Goal: Register for event/course

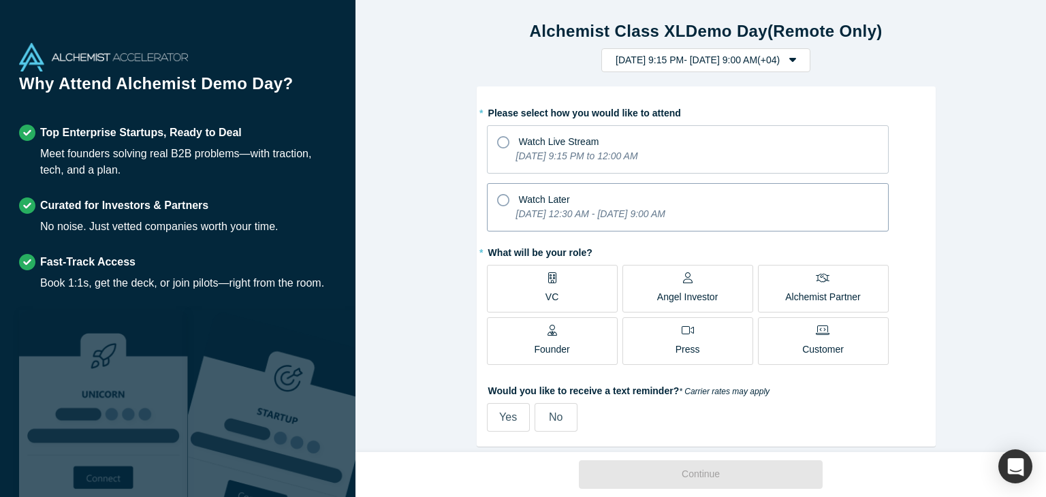
click at [602, 202] on div "Watch Later" at bounding box center [687, 198] width 381 height 18
click at [0, 0] on input "Watch Later [DATE] 12:30 AM - [DATE] 9:00 AM" at bounding box center [0, 0] width 0 height 0
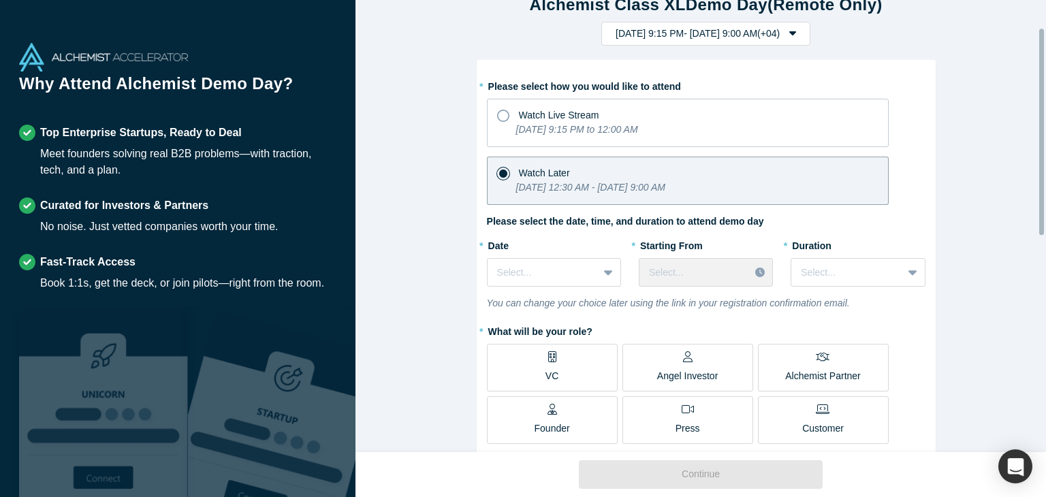
scroll to position [68, 0]
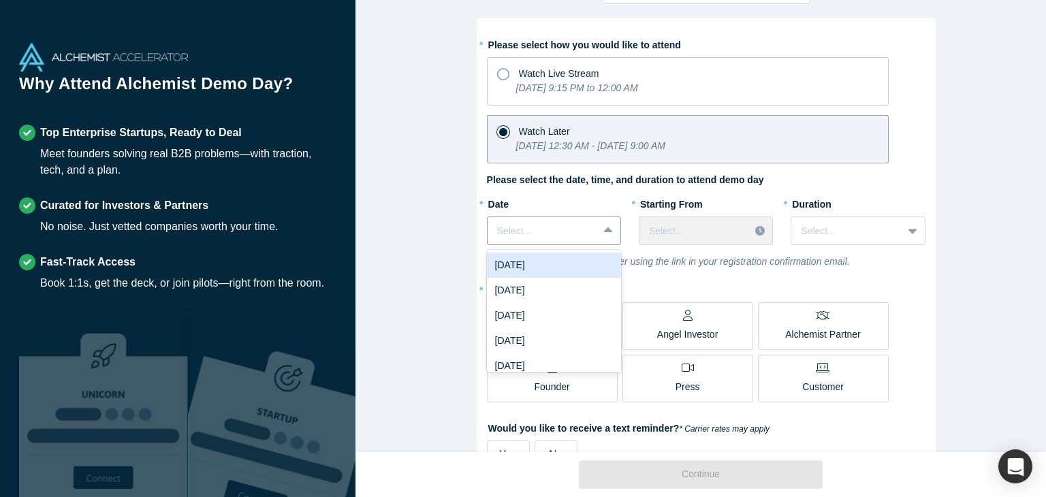
click at [579, 225] on div at bounding box center [542, 231] width 91 height 17
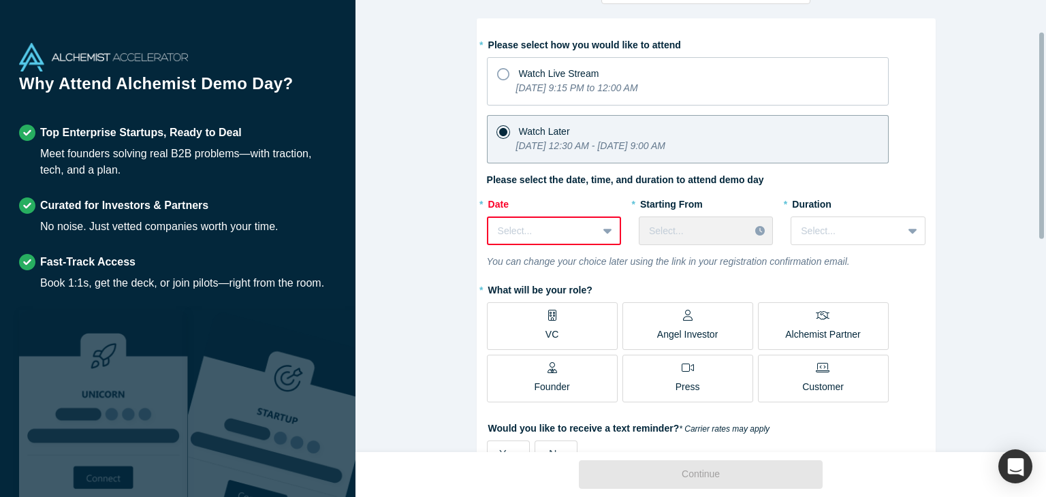
click at [569, 232] on div at bounding box center [543, 231] width 90 height 17
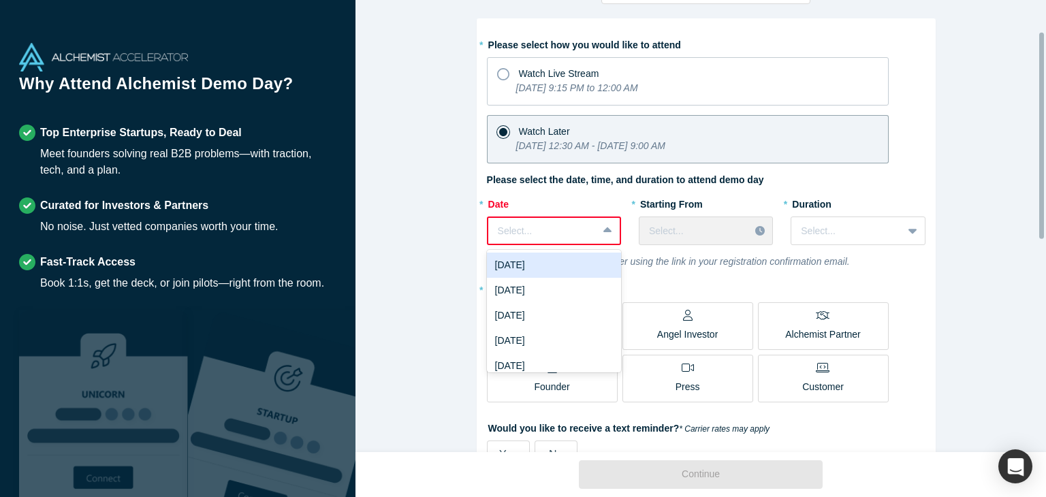
click at [548, 263] on div "[DATE]" at bounding box center [554, 265] width 134 height 25
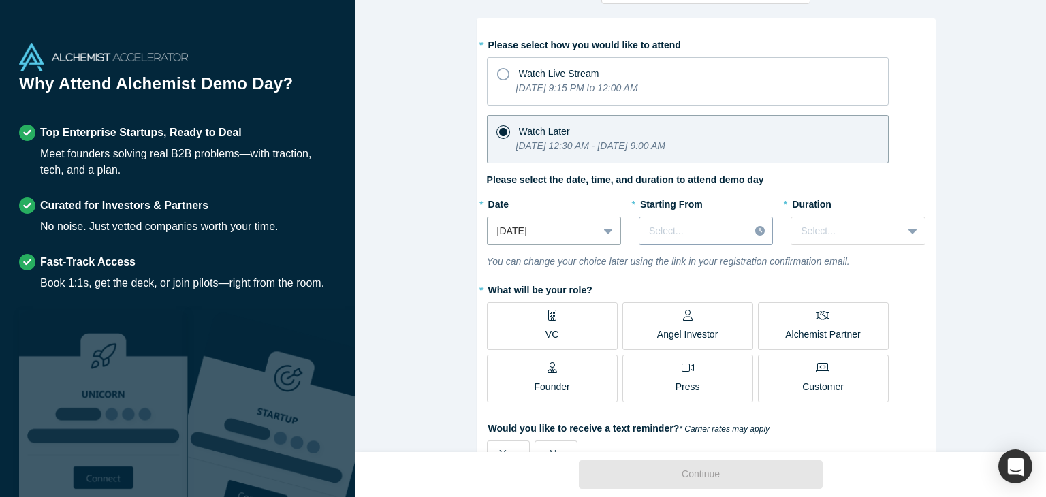
click at [720, 229] on div at bounding box center [694, 231] width 91 height 17
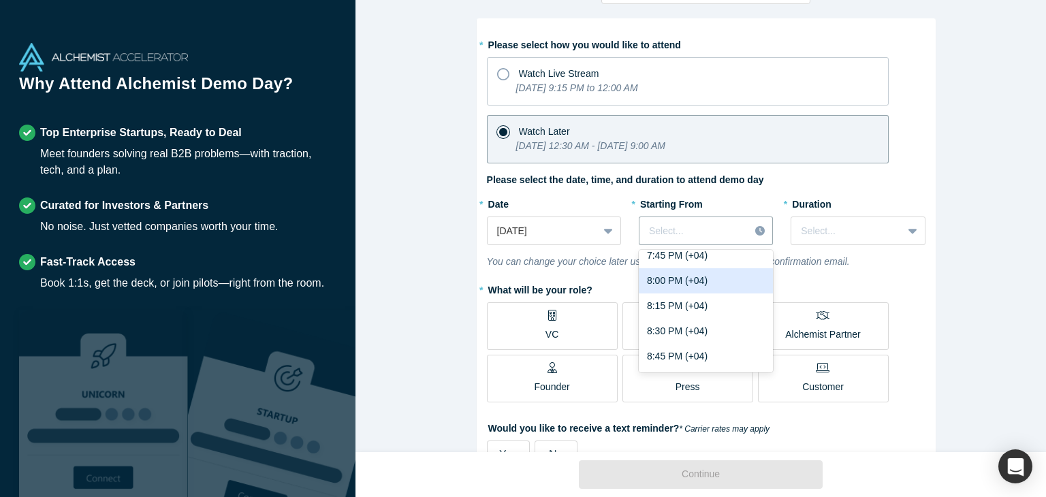
click at [691, 273] on div "8:00 PM (+04)" at bounding box center [706, 280] width 134 height 25
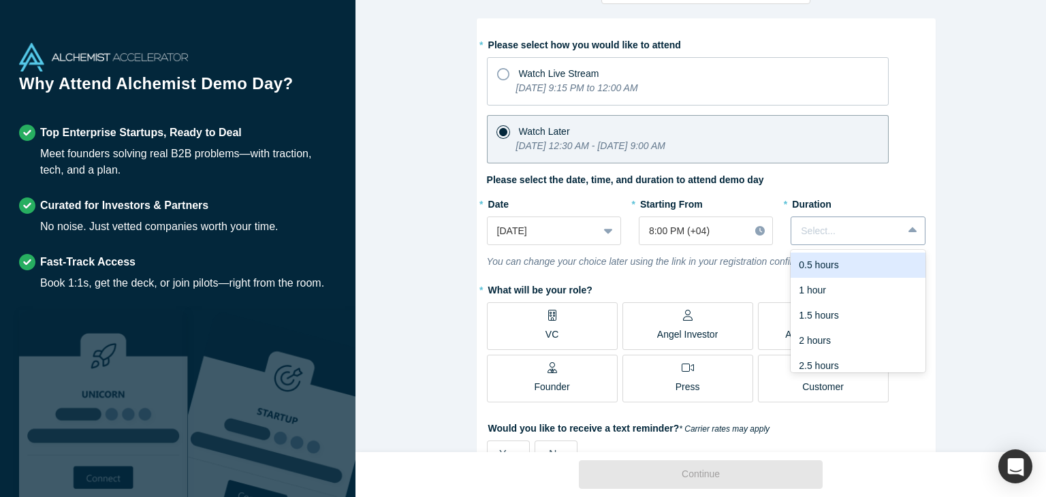
click at [862, 227] on div at bounding box center [846, 231] width 91 height 17
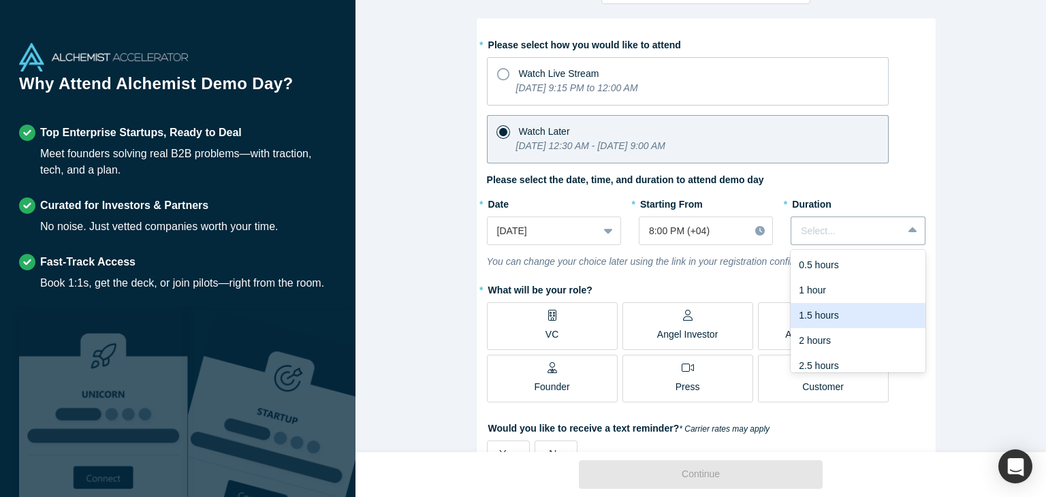
scroll to position [34, 0]
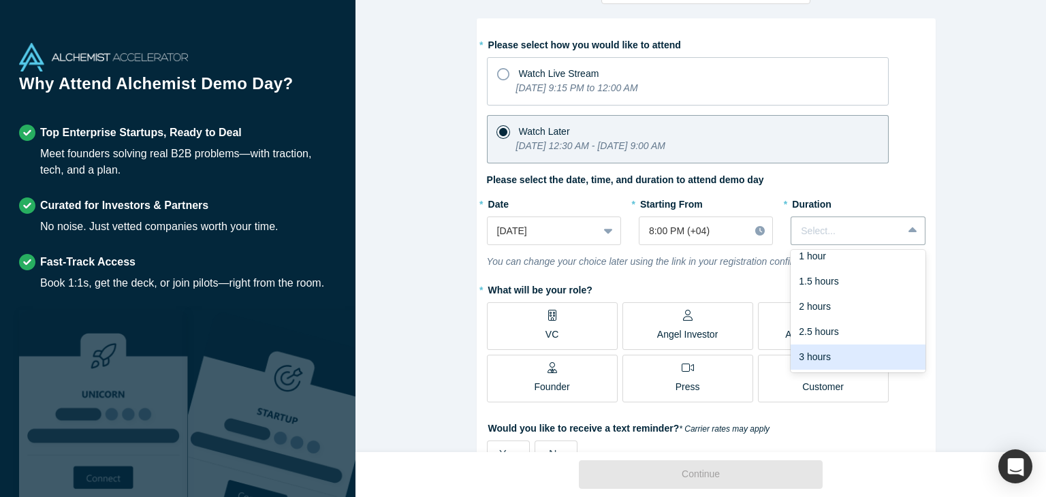
click at [840, 358] on div "3 hours" at bounding box center [858, 357] width 134 height 25
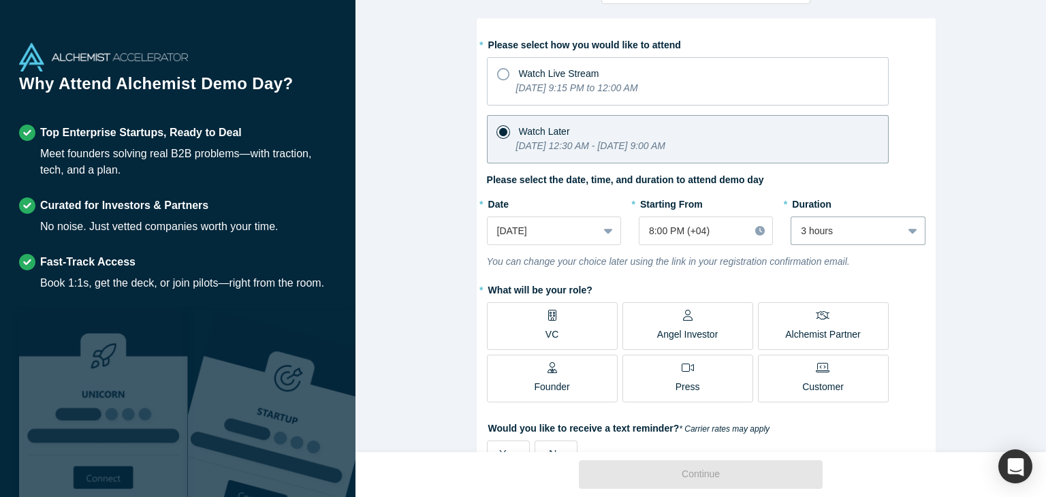
click at [553, 385] on p "Founder" at bounding box center [552, 387] width 35 height 14
click at [0, 0] on input "Founder" at bounding box center [0, 0] width 0 height 0
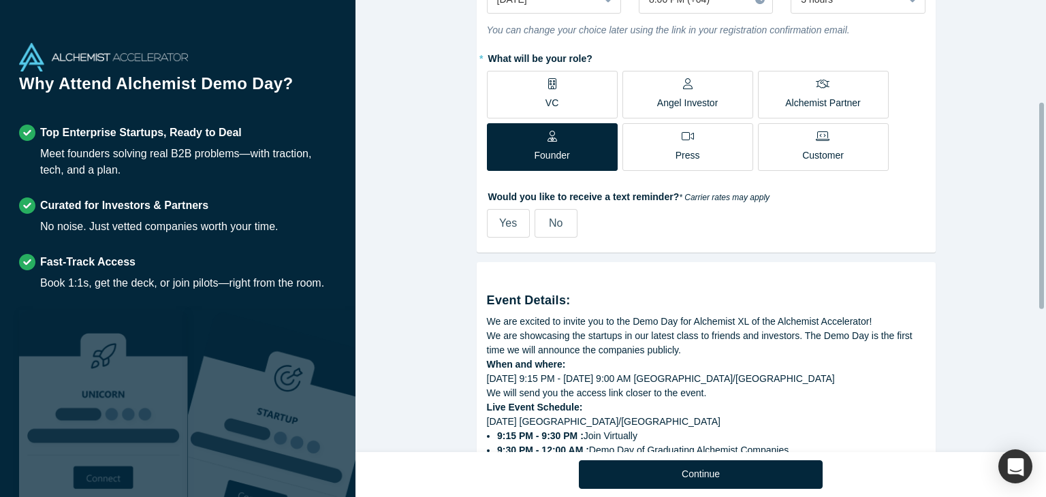
scroll to position [341, 0]
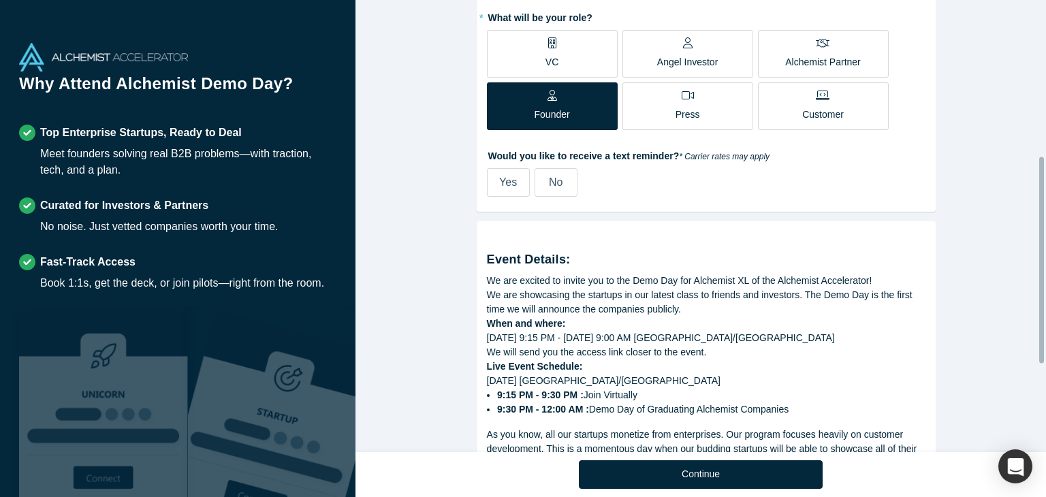
click at [551, 188] on div "No" at bounding box center [556, 182] width 14 height 16
click at [0, 0] on input "No" at bounding box center [0, 0] width 0 height 0
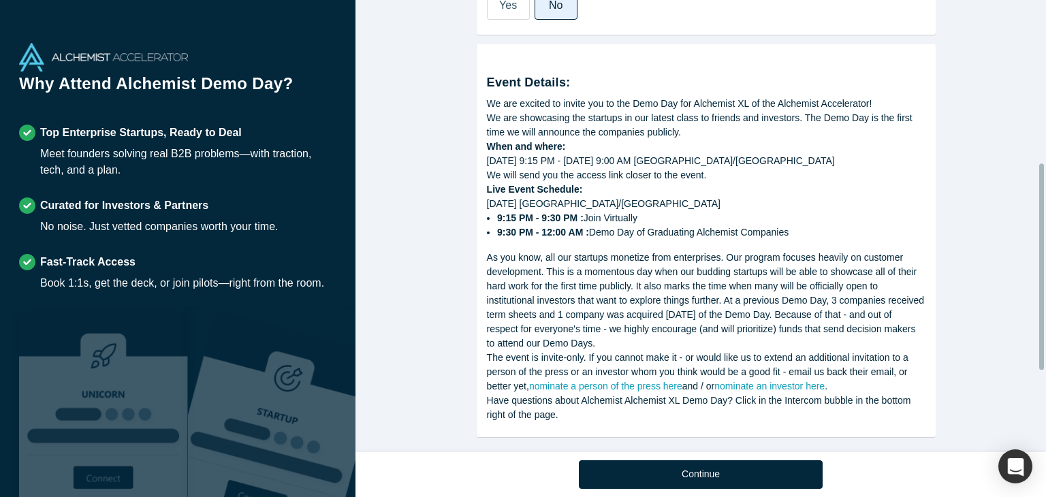
scroll to position [531, 0]
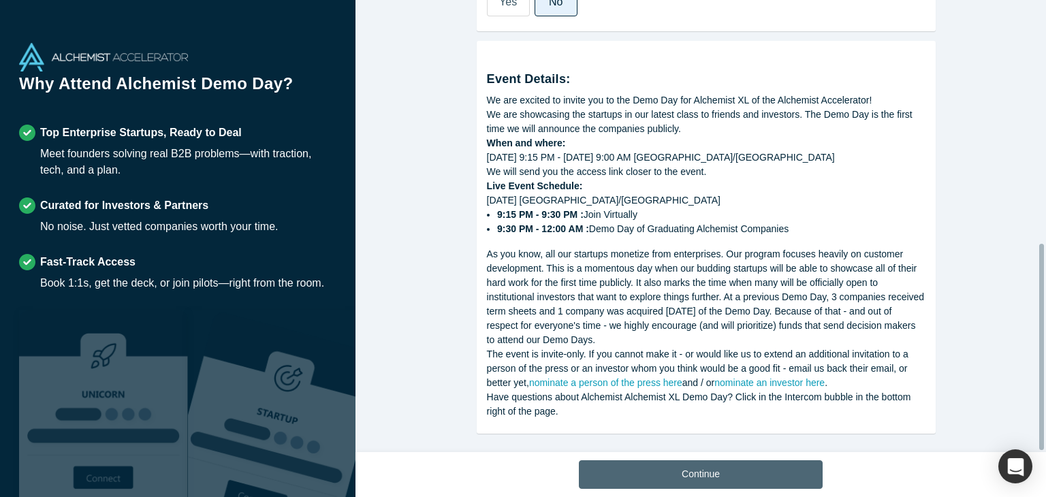
click at [687, 467] on button "Continue" at bounding box center [701, 474] width 244 height 29
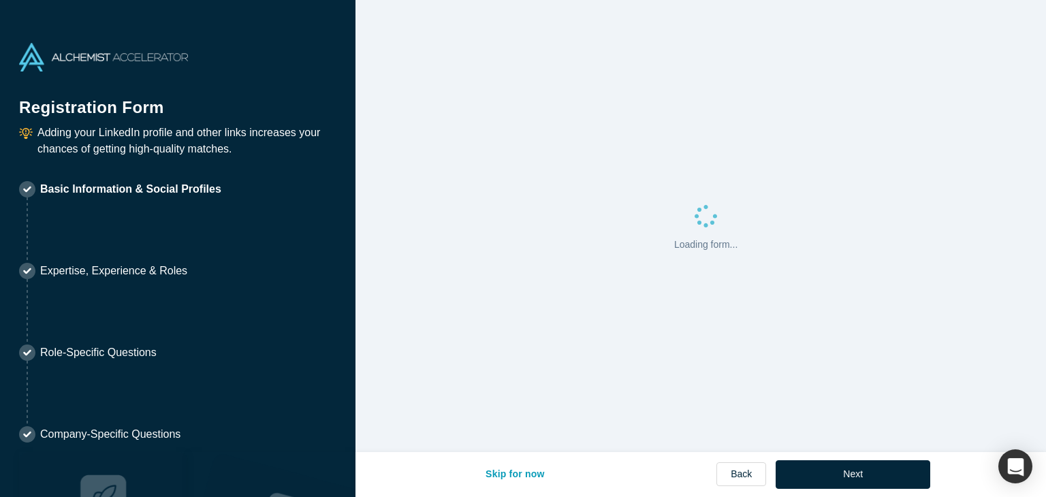
select select "AM"
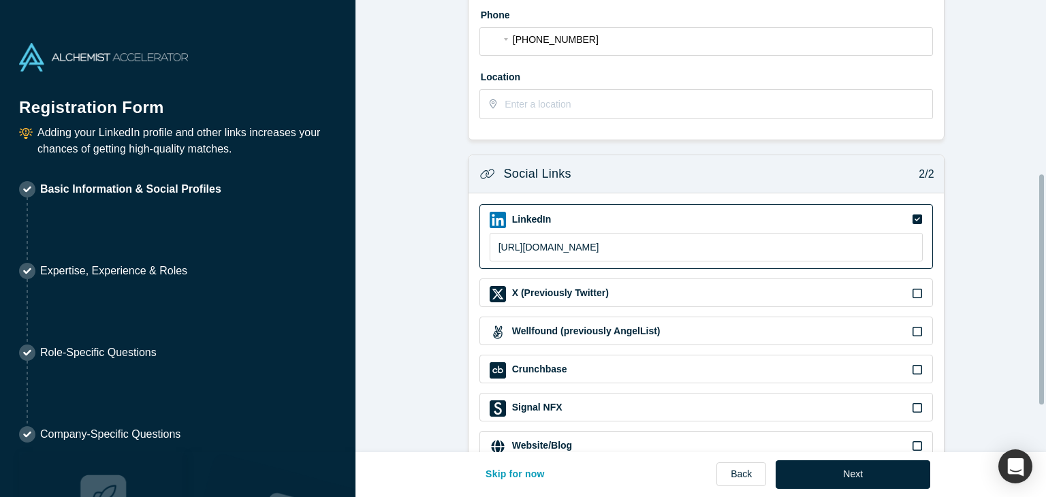
scroll to position [430, 0]
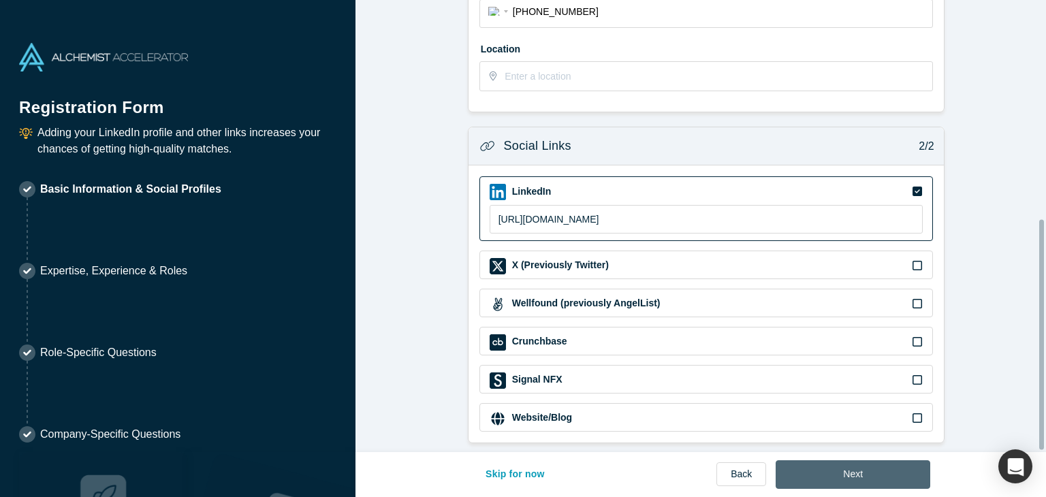
click at [861, 470] on button "Next" at bounding box center [853, 474] width 155 height 29
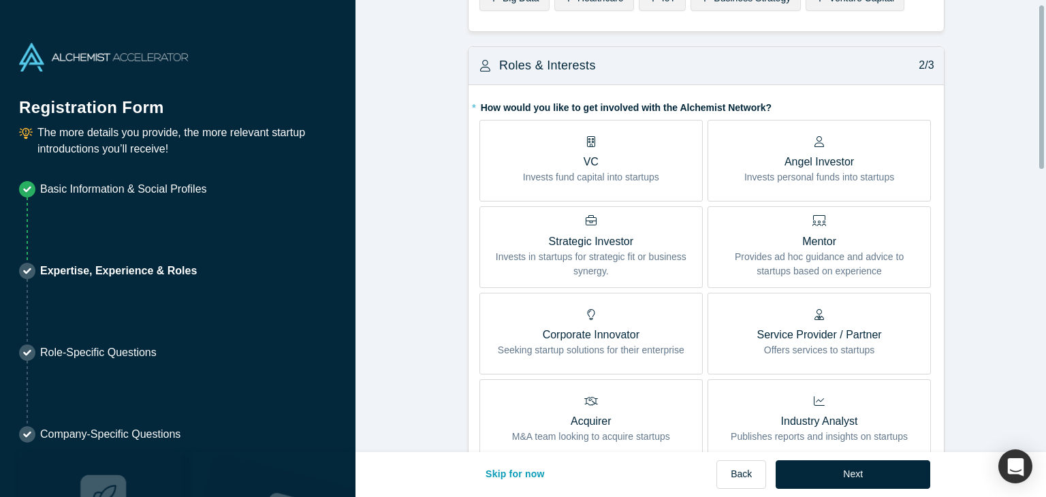
scroll to position [272, 0]
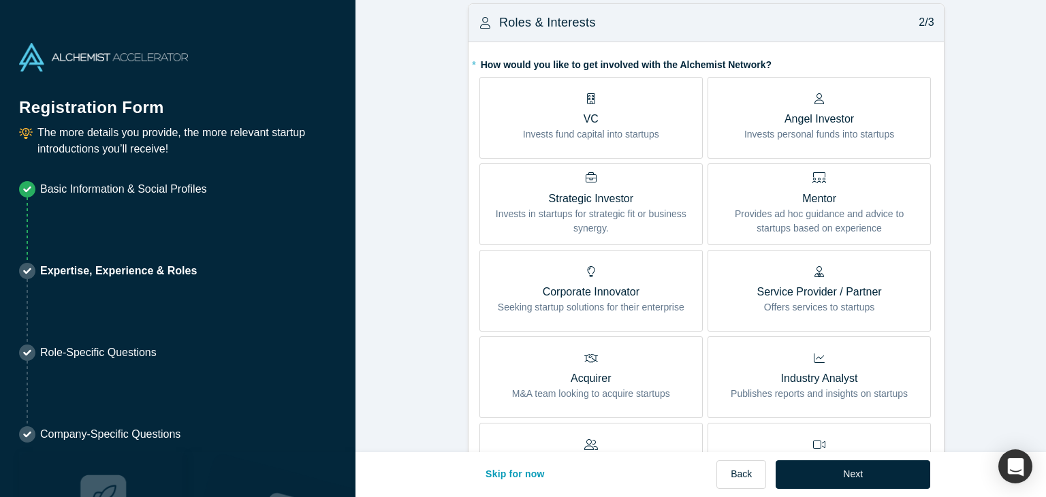
click at [617, 136] on p "Invests fund capital into startups" at bounding box center [591, 134] width 136 height 14
click at [0, 0] on input "VC Invests fund capital into startups" at bounding box center [0, 0] width 0 height 0
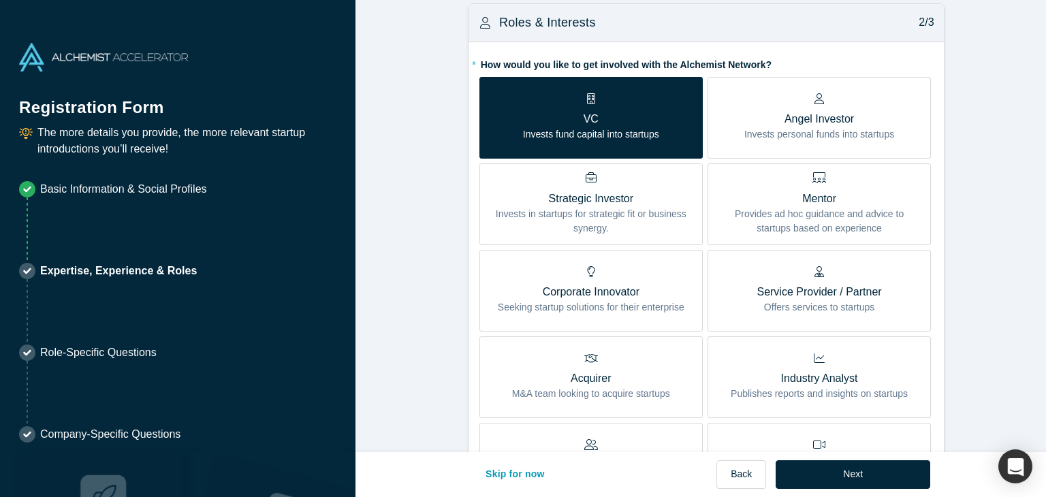
click at [832, 213] on p "Provides ad hoc guidance and advice to startups based on experience" at bounding box center [819, 221] width 203 height 29
click at [0, 0] on input "Mentor Provides ad hoc guidance and advice to startups based on experience" at bounding box center [0, 0] width 0 height 0
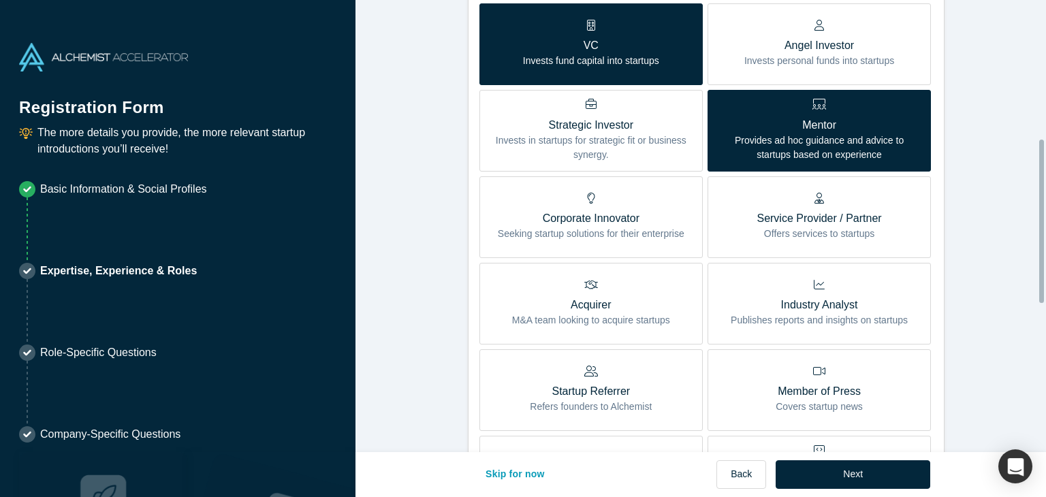
scroll to position [341, 0]
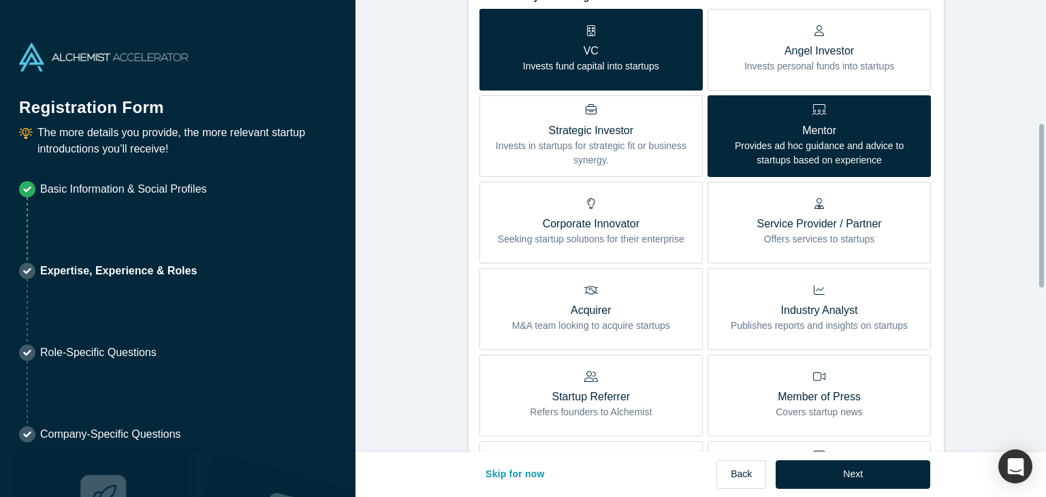
click at [825, 55] on p "Angel Investor" at bounding box center [819, 51] width 150 height 16
click at [0, 0] on input "Angel Investor Invests personal funds into startups" at bounding box center [0, 0] width 0 height 0
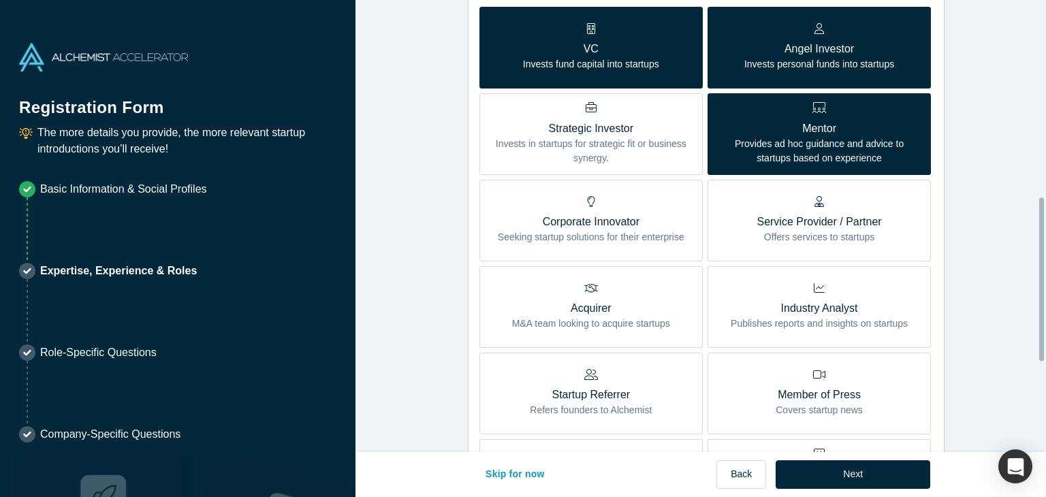
scroll to position [272, 0]
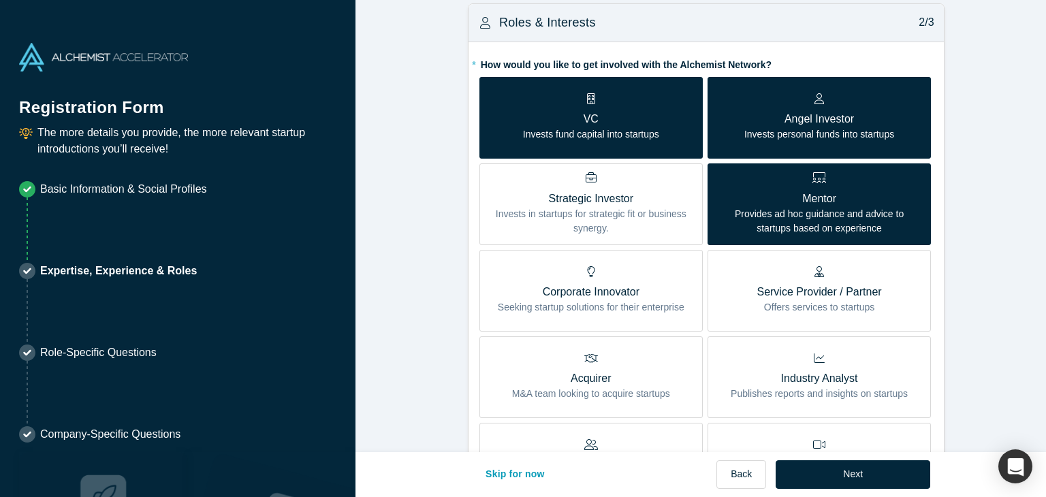
click at [842, 202] on p "Mentor" at bounding box center [819, 199] width 203 height 16
click at [0, 0] on input "Mentor Provides ad hoc guidance and advice to startups based on experience" at bounding box center [0, 0] width 0 height 0
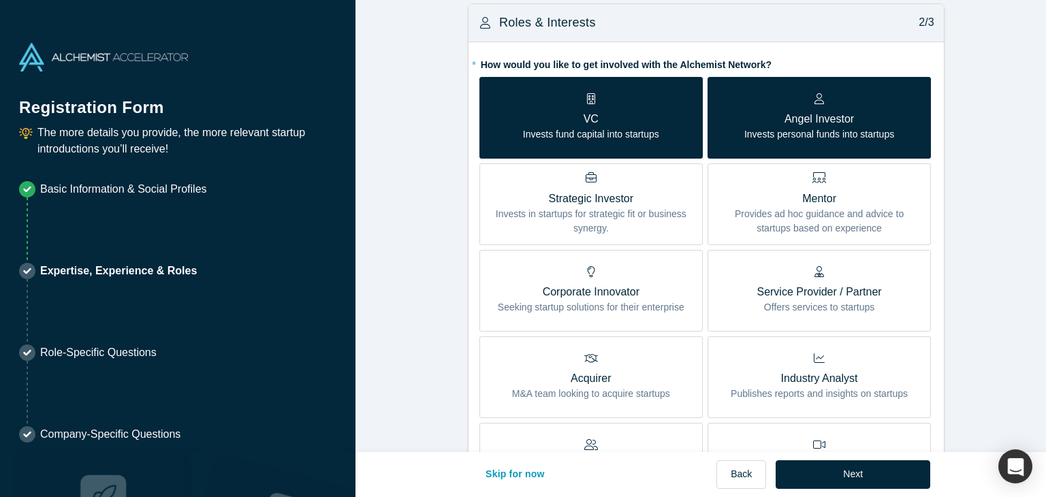
click at [796, 100] on div "Angel Investor Invests personal funds into startups" at bounding box center [819, 117] width 150 height 48
click at [0, 0] on input "Angel Investor Invests personal funds into startups" at bounding box center [0, 0] width 0 height 0
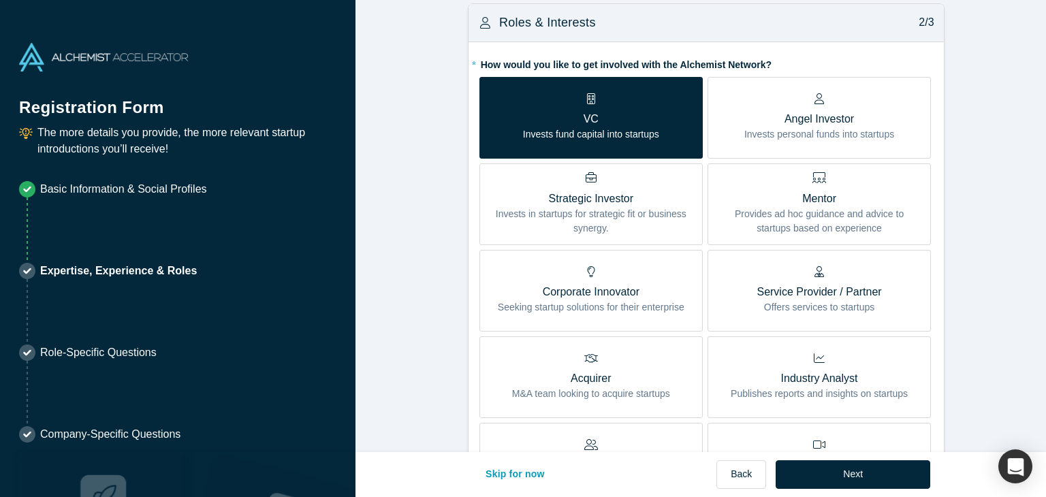
click at [583, 122] on p "VC" at bounding box center [591, 119] width 136 height 16
click at [0, 0] on input "VC Invests fund capital into startups" at bounding box center [0, 0] width 0 height 0
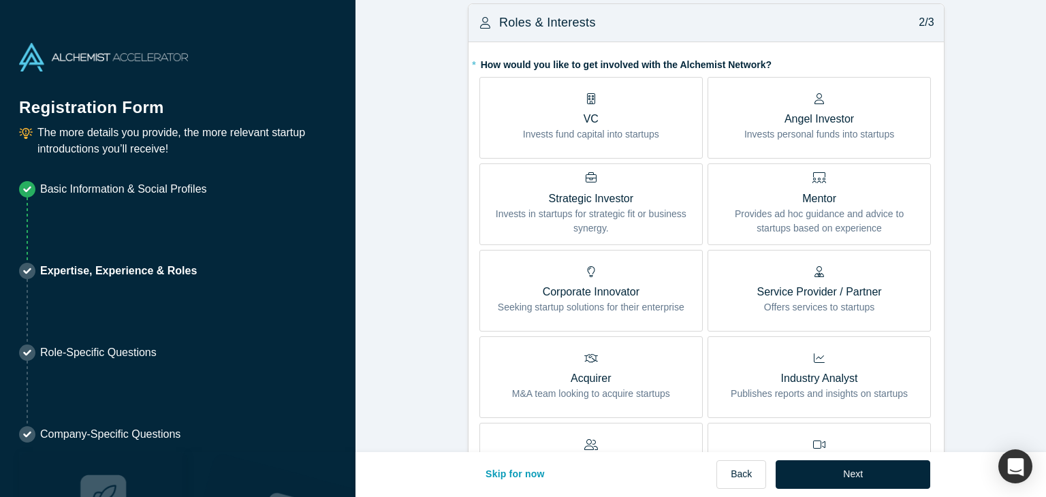
click at [862, 301] on p "Offers services to startups" at bounding box center [819, 307] width 125 height 14
click at [0, 0] on input "Service Provider / Partner Offers services to startups" at bounding box center [0, 0] width 0 height 0
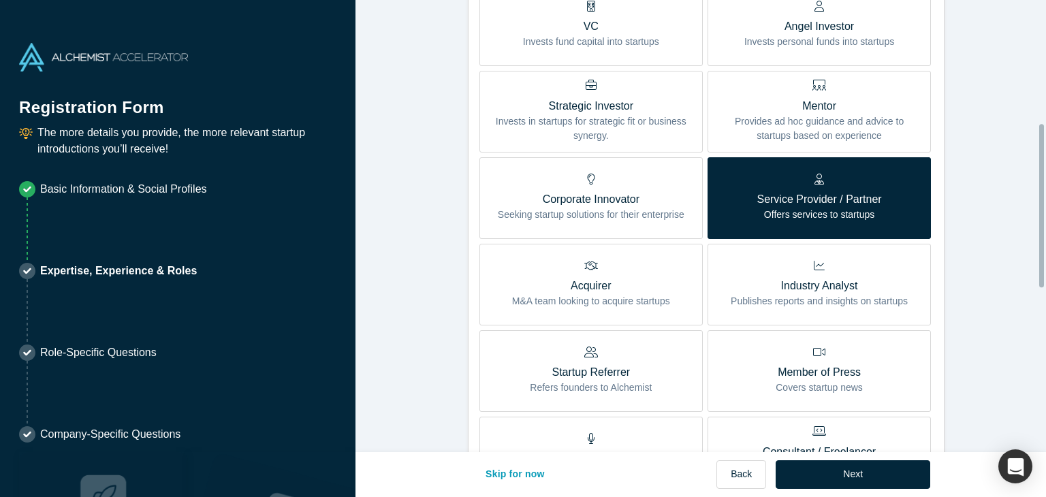
scroll to position [341, 0]
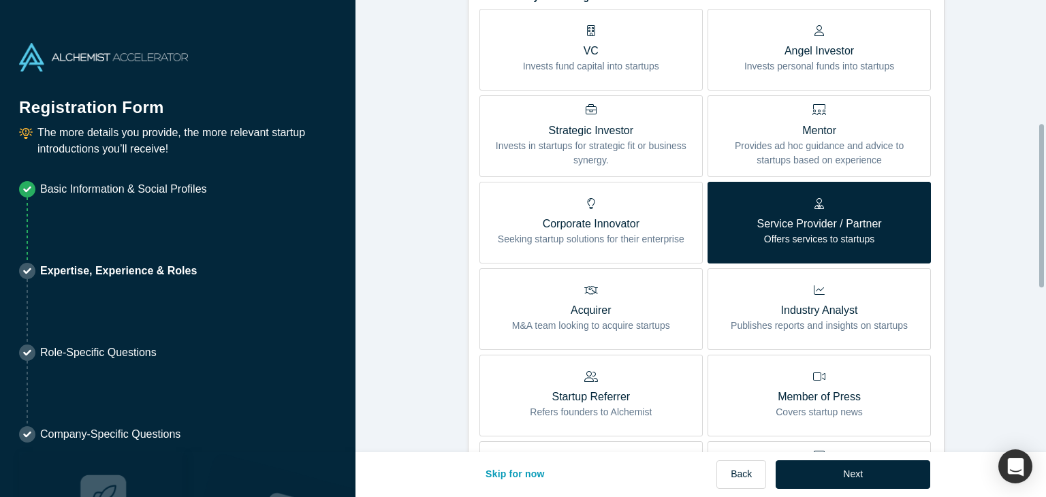
click at [842, 164] on p "Provides ad hoc guidance and advice to startups based on experience" at bounding box center [819, 153] width 203 height 29
click at [0, 0] on input "Mentor Provides ad hoc guidance and advice to startups based on experience" at bounding box center [0, 0] width 0 height 0
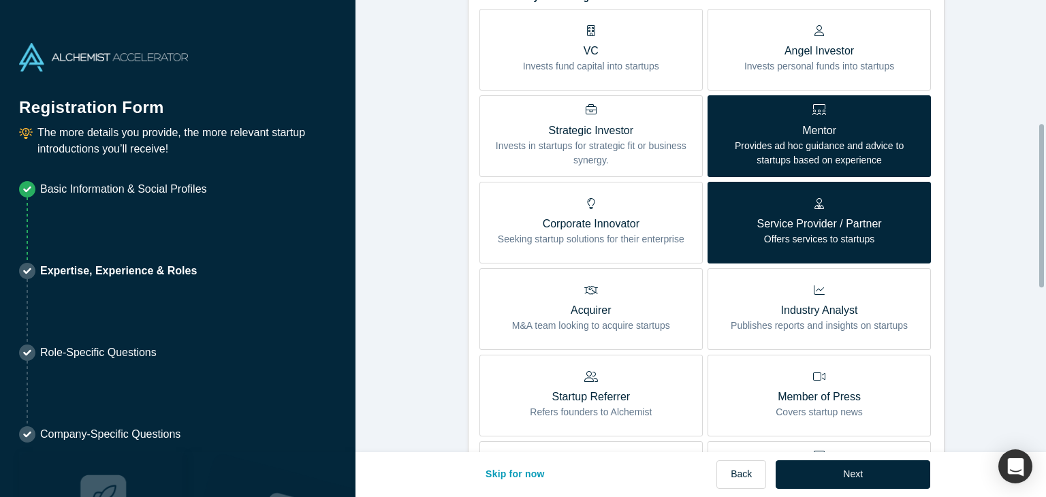
click at [842, 164] on p "Provides ad hoc guidance and advice to startups based on experience" at bounding box center [819, 153] width 203 height 29
click at [0, 0] on input "Mentor Provides ad hoc guidance and advice to startups based on experience" at bounding box center [0, 0] width 0 height 0
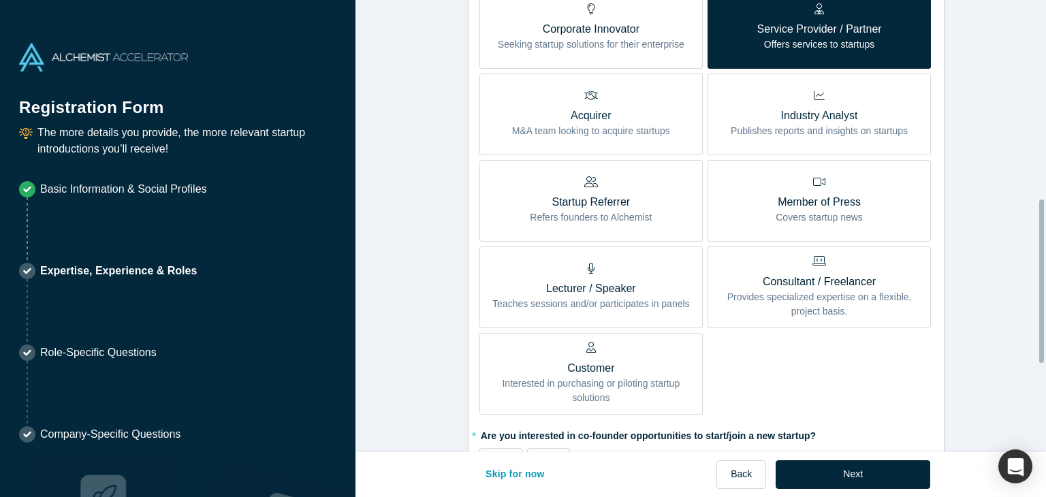
scroll to position [613, 0]
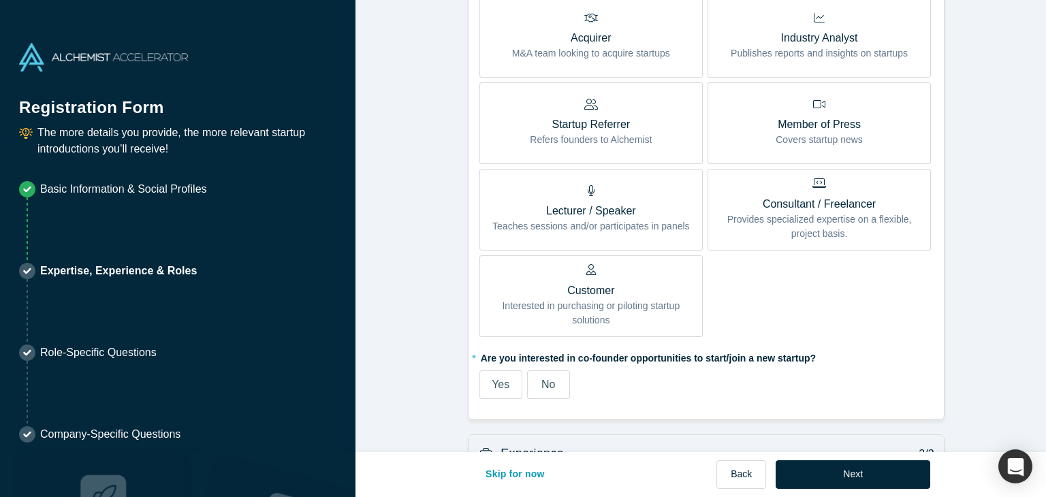
click at [834, 237] on p "Provides specialized expertise on a flexible, project basis." at bounding box center [819, 227] width 203 height 29
click at [0, 0] on input "Consultant / Freelancer Provides specialized expertise on a flexible, project b…" at bounding box center [0, 0] width 0 height 0
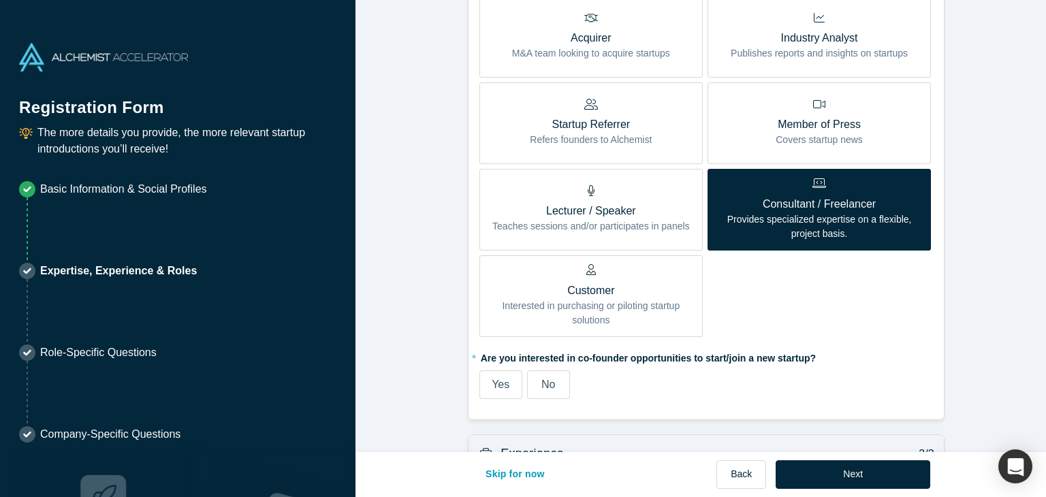
click at [618, 299] on p "Interested in purchasing or piloting startup solutions" at bounding box center [591, 313] width 203 height 29
click at [0, 0] on input "Customer Interested in purchasing or piloting startup solutions" at bounding box center [0, 0] width 0 height 0
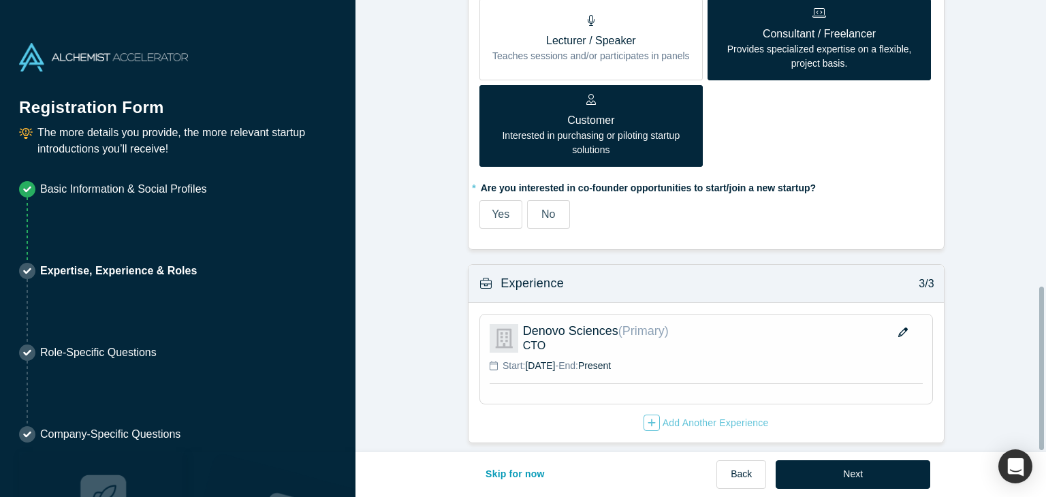
scroll to position [792, 0]
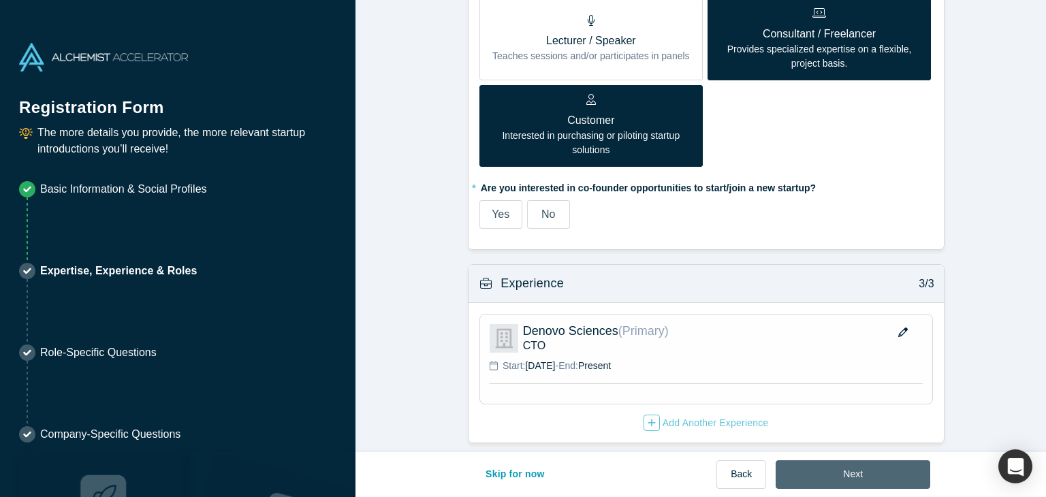
click at [866, 469] on button "Next" at bounding box center [853, 474] width 155 height 29
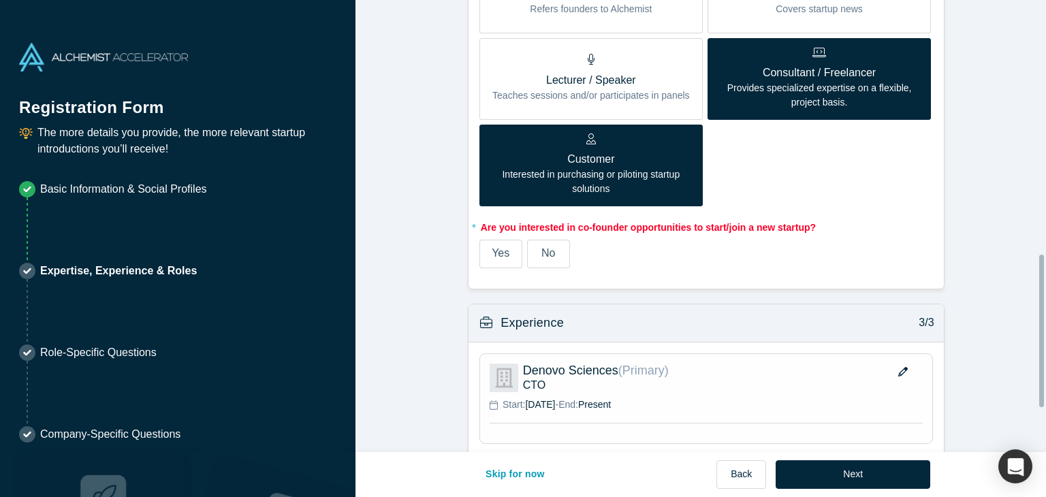
scroll to position [880, 0]
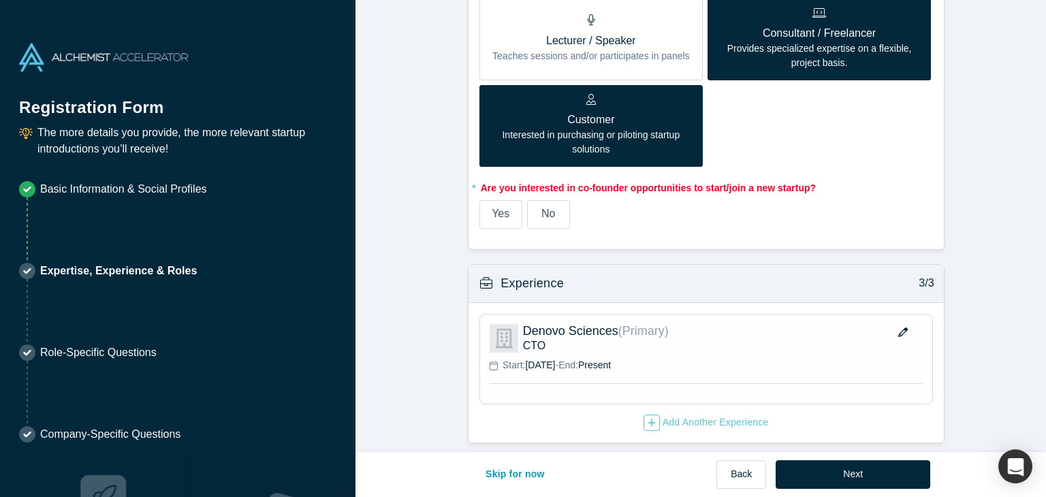
click at [545, 208] on span "No" at bounding box center [548, 214] width 14 height 12
click at [0, 0] on input "No" at bounding box center [0, 0] width 0 height 0
click at [879, 475] on button "Next" at bounding box center [853, 474] width 155 height 29
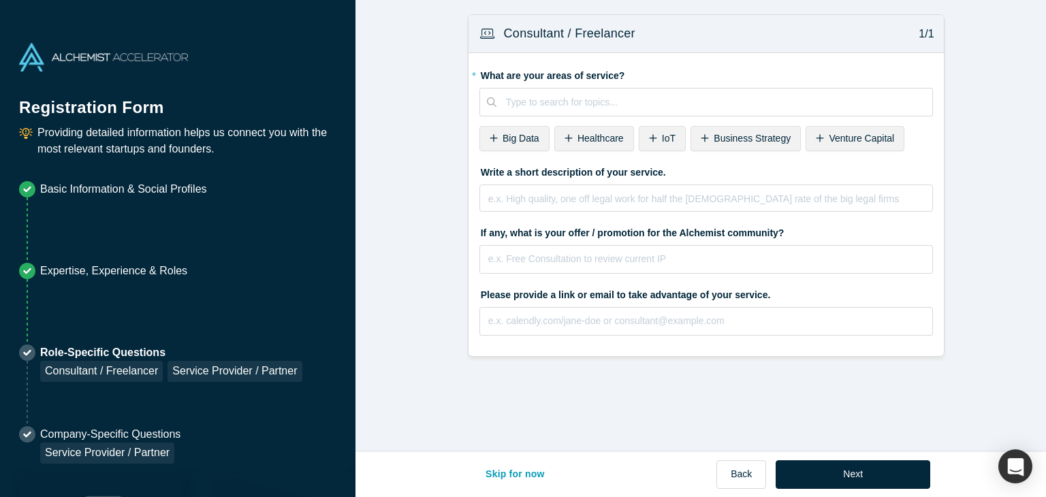
scroll to position [0, 0]
click at [617, 97] on div at bounding box center [714, 102] width 417 height 17
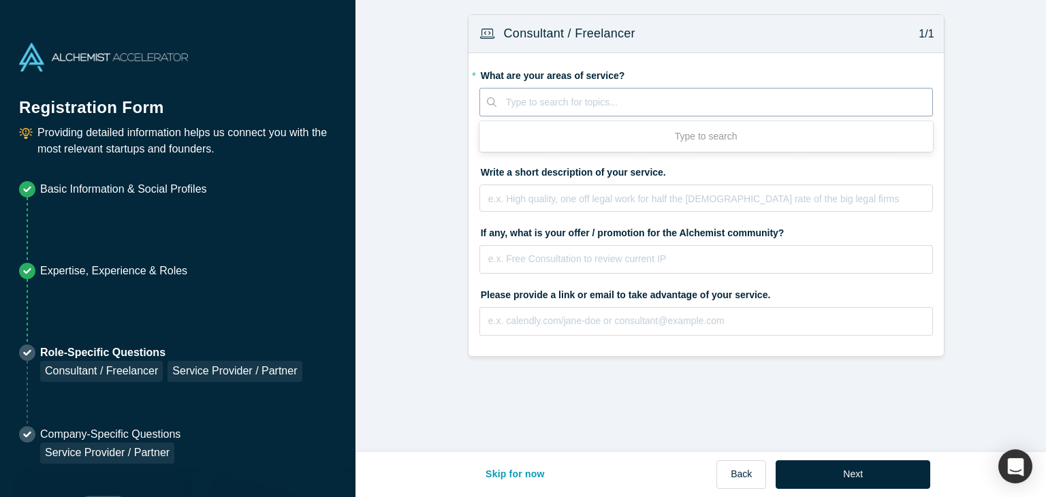
click at [616, 97] on div at bounding box center [714, 102] width 417 height 17
type input "ai"
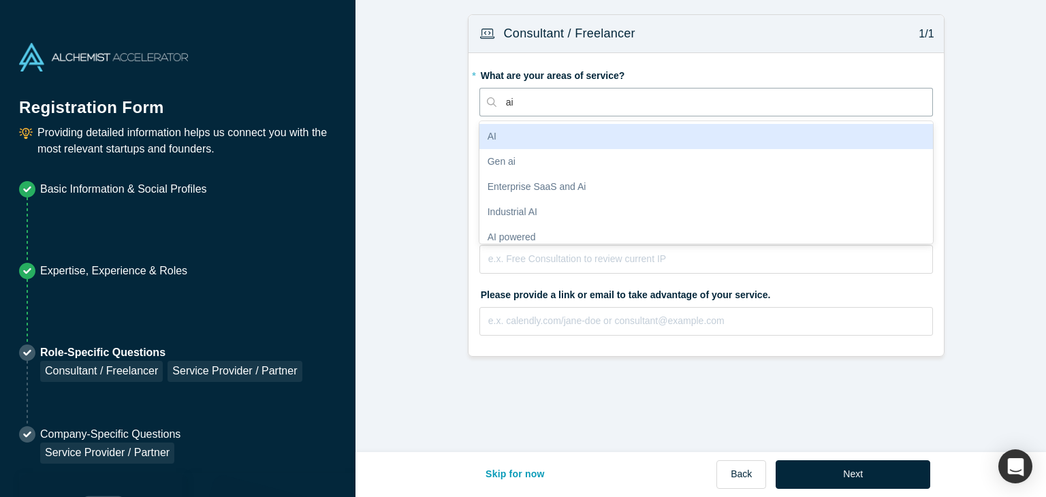
click at [549, 136] on div "AI" at bounding box center [706, 136] width 454 height 25
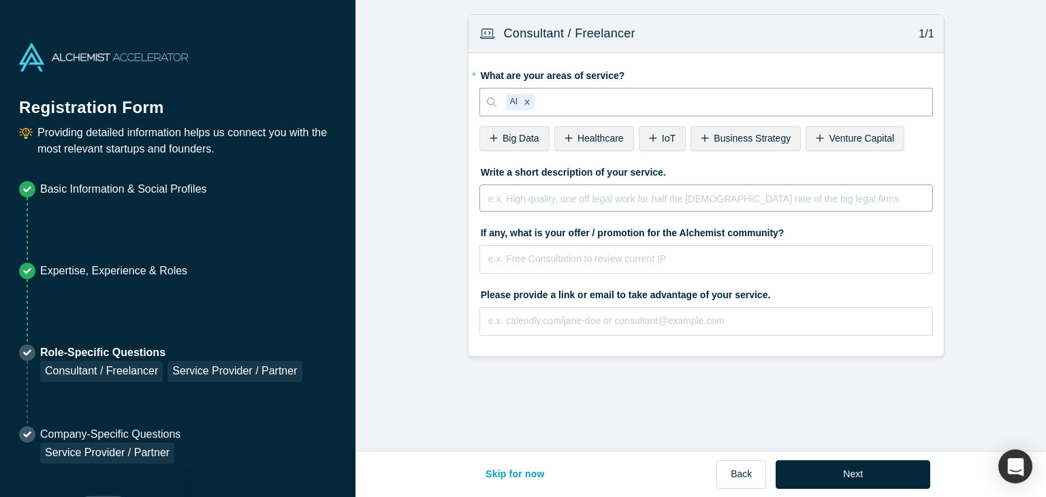
click at [618, 200] on div "rdw-editor" at bounding box center [706, 196] width 435 height 14
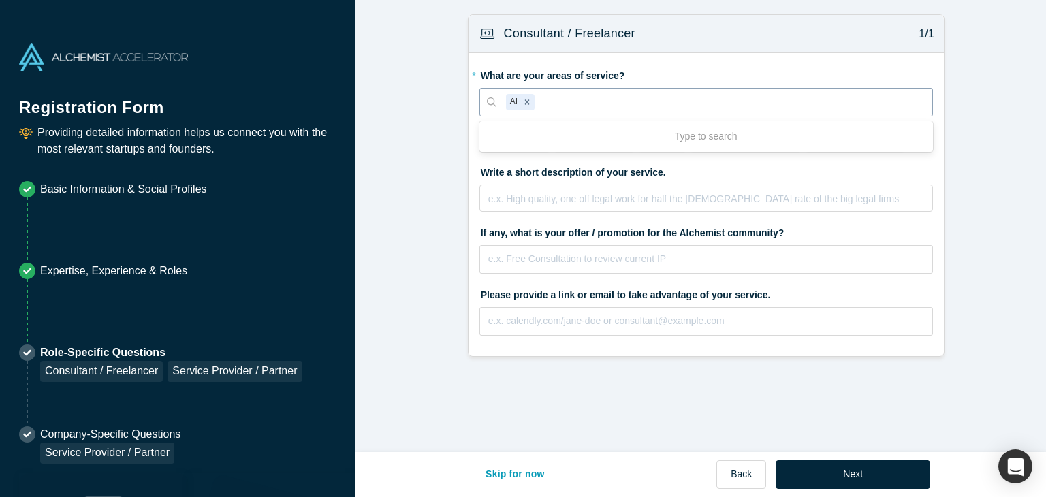
click at [583, 94] on div at bounding box center [729, 102] width 385 height 17
type input "a"
type input "data scie"
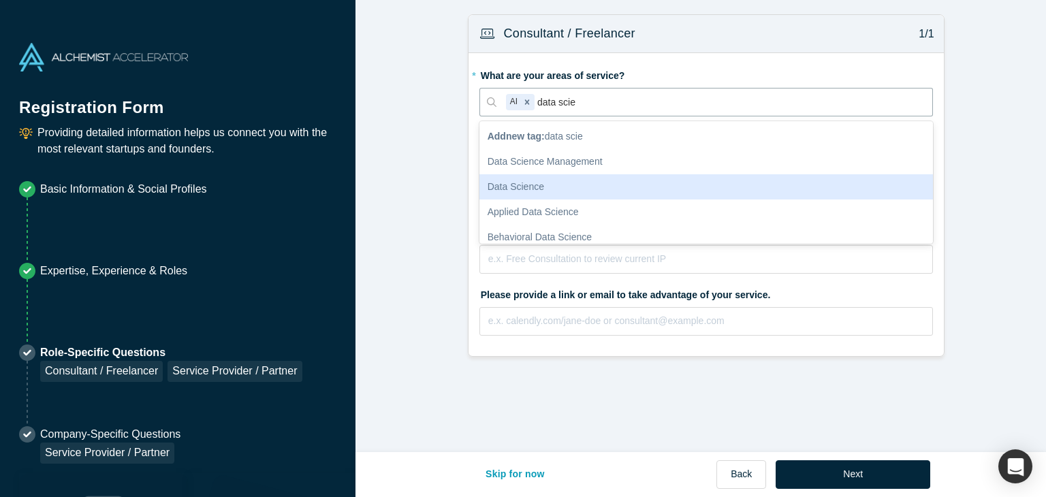
click at [517, 185] on div "Data Science" at bounding box center [706, 186] width 454 height 25
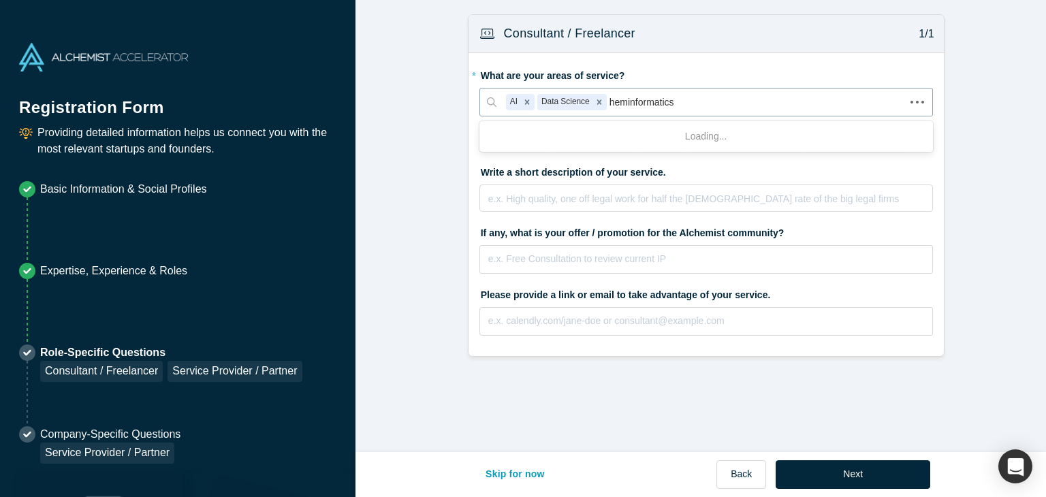
type input "Cheminformatics"
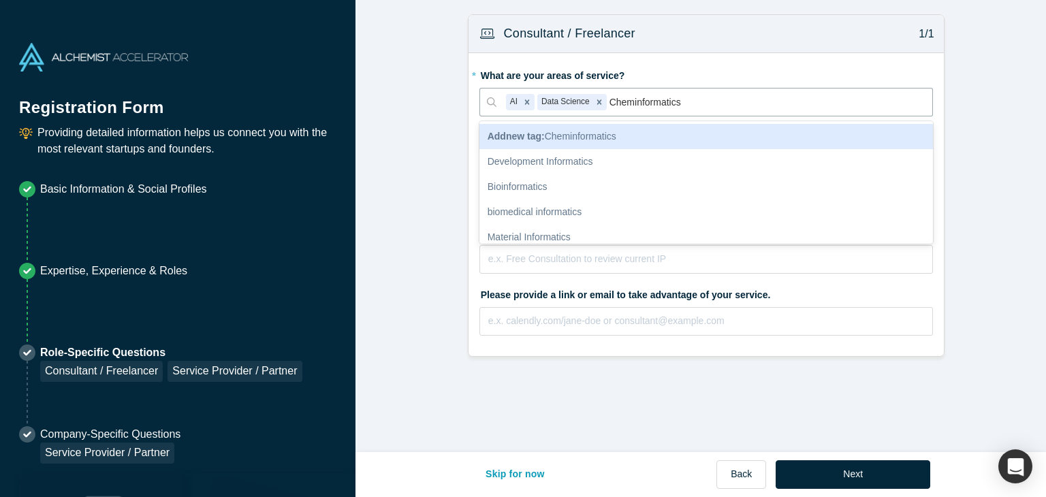
click at [589, 136] on span "Add new tag : Cheminformatics" at bounding box center [552, 136] width 129 height 11
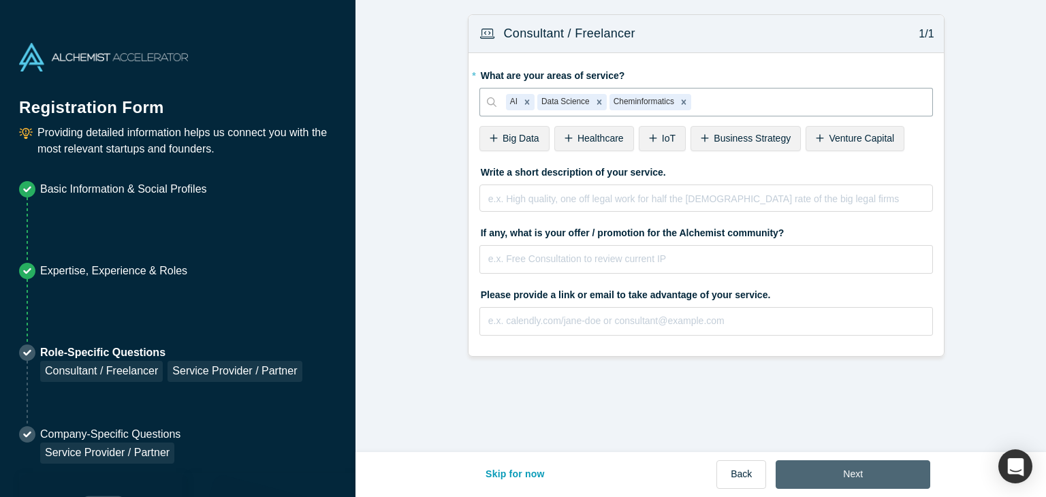
click at [853, 473] on button "Next" at bounding box center [853, 474] width 155 height 29
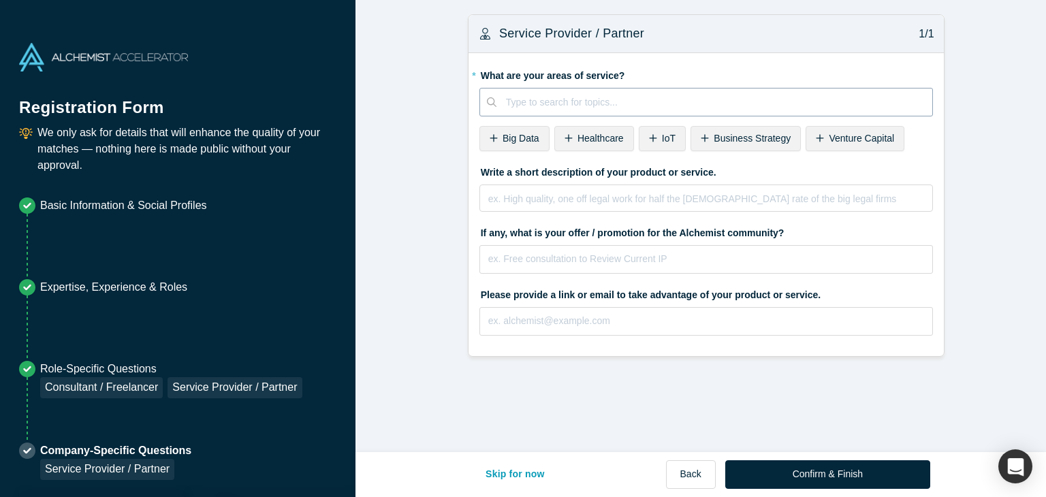
click at [605, 99] on div at bounding box center [714, 102] width 417 height 17
click at [661, 94] on div at bounding box center [714, 102] width 417 height 17
drag, startPoint x: 512, startPoint y: 470, endPoint x: 520, endPoint y: 467, distance: 9.5
click at [512, 471] on button "Skip for now" at bounding box center [515, 474] width 88 height 29
